Goal: Task Accomplishment & Management: Use online tool/utility

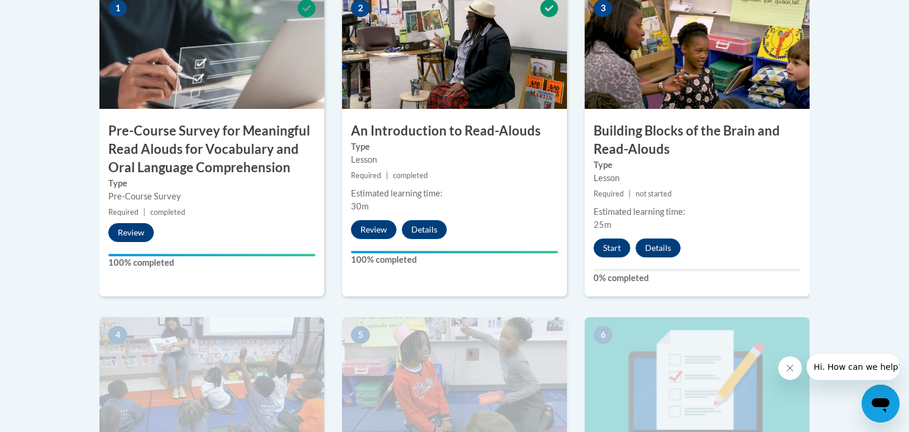
scroll to position [443, 0]
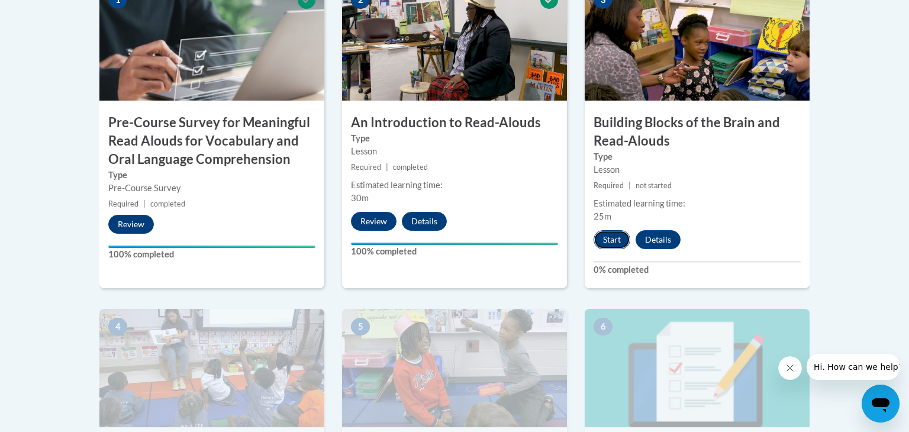
click at [627, 234] on button "Start" at bounding box center [612, 239] width 37 height 19
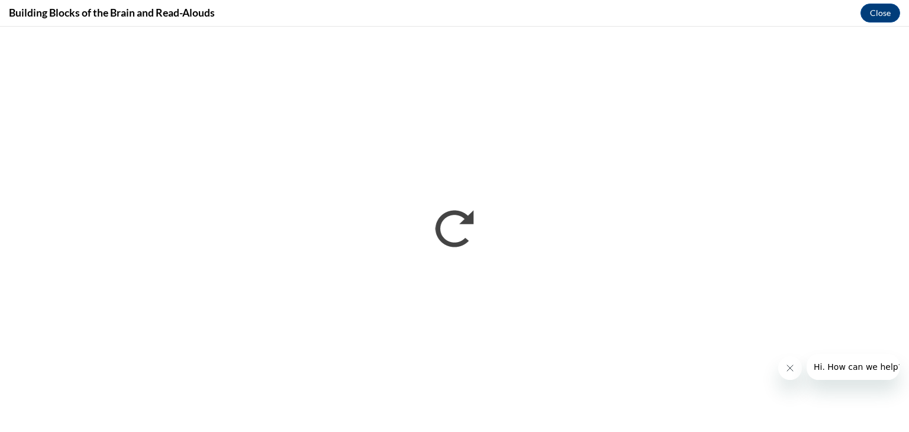
scroll to position [0, 0]
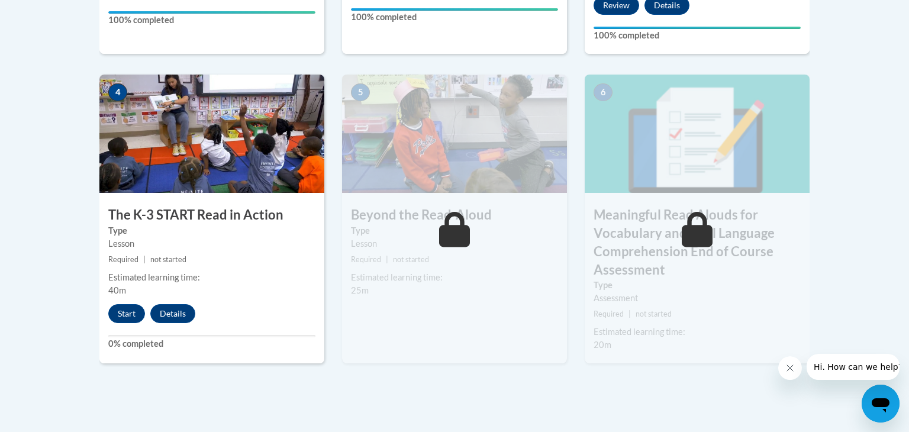
scroll to position [669, 0]
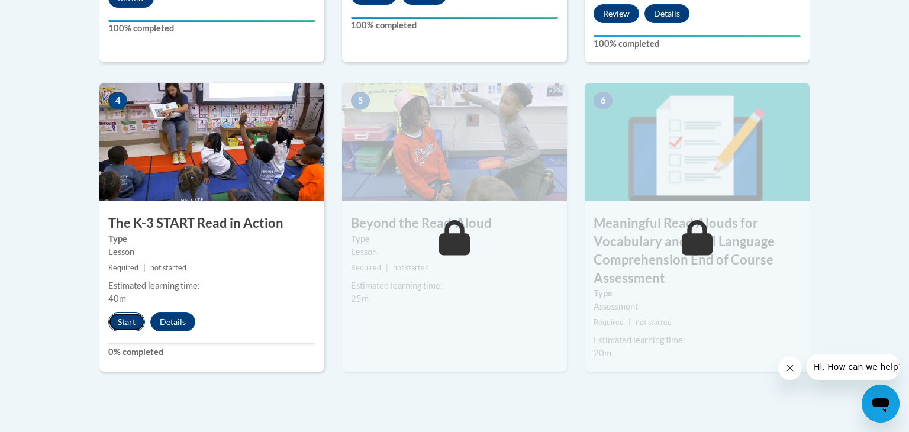
click at [118, 317] on button "Start" at bounding box center [126, 322] width 37 height 19
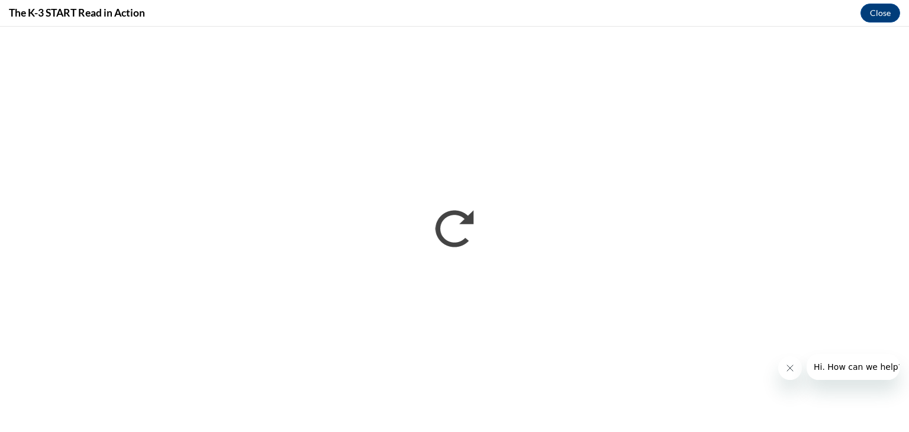
scroll to position [0, 0]
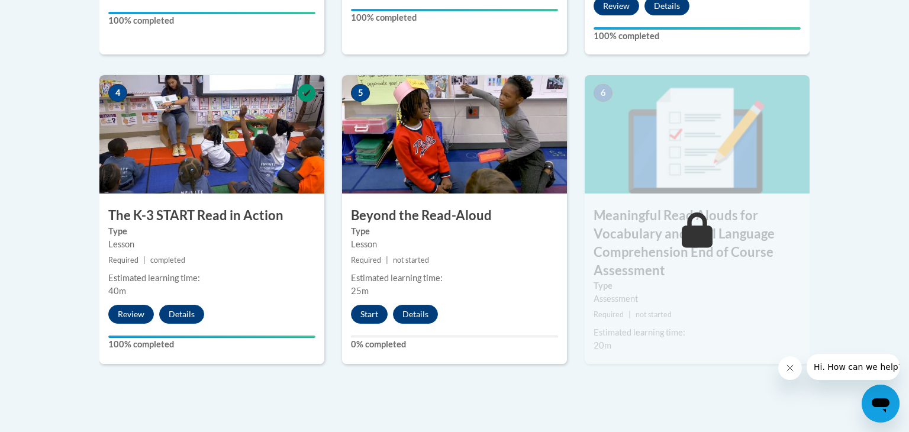
scroll to position [675, 0]
